Goal: Task Accomplishment & Management: Manage account settings

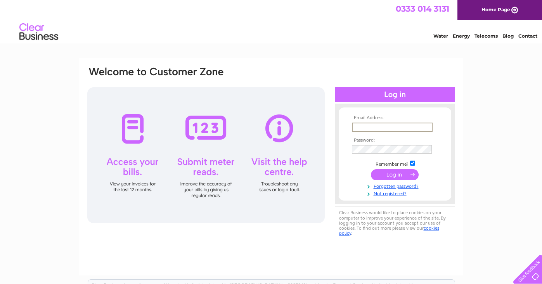
click at [363, 127] on input "text" at bounding box center [392, 127] width 81 height 9
type input "[EMAIL_ADDRESS][DOMAIN_NAME]"
click at [401, 175] on input "submit" at bounding box center [395, 174] width 48 height 11
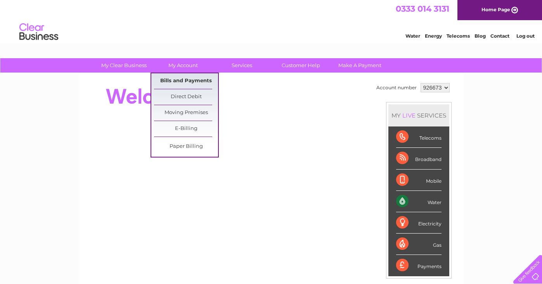
click at [190, 81] on link "Bills and Payments" at bounding box center [186, 81] width 64 height 16
click at [193, 79] on link "Bills and Payments" at bounding box center [186, 81] width 64 height 16
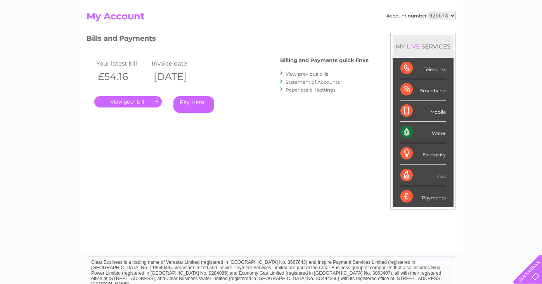
click at [151, 100] on link "." at bounding box center [128, 101] width 68 height 11
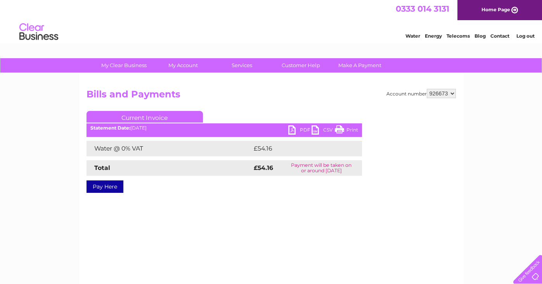
click at [347, 130] on link "Print" at bounding box center [346, 130] width 23 height 11
click at [304, 129] on link "PDF" at bounding box center [299, 130] width 23 height 11
